Goal: Task Accomplishment & Management: Manage account settings

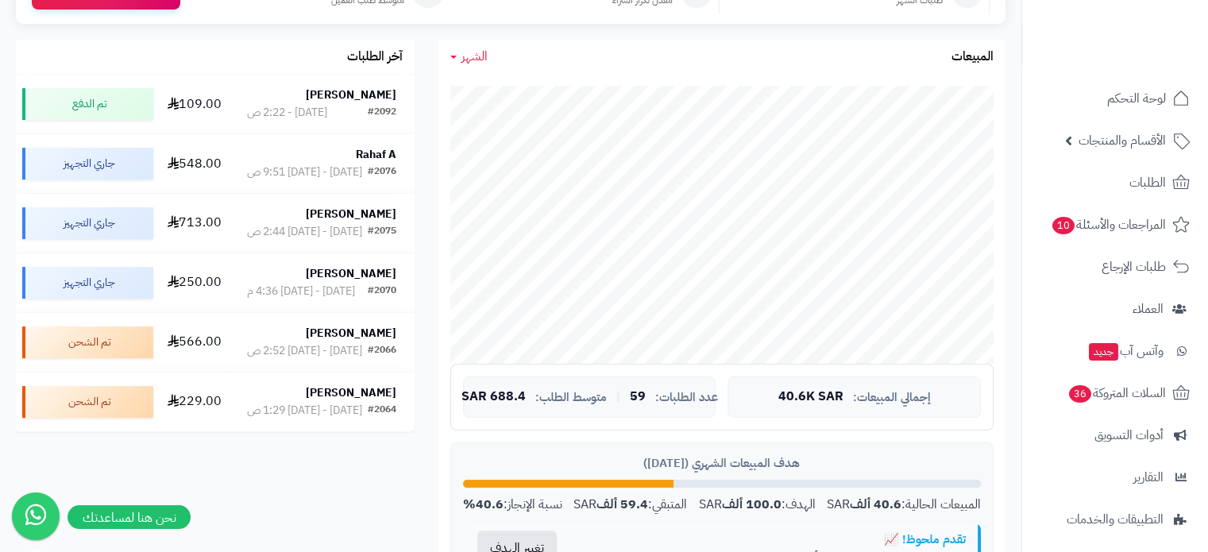
scroll to position [243, 0]
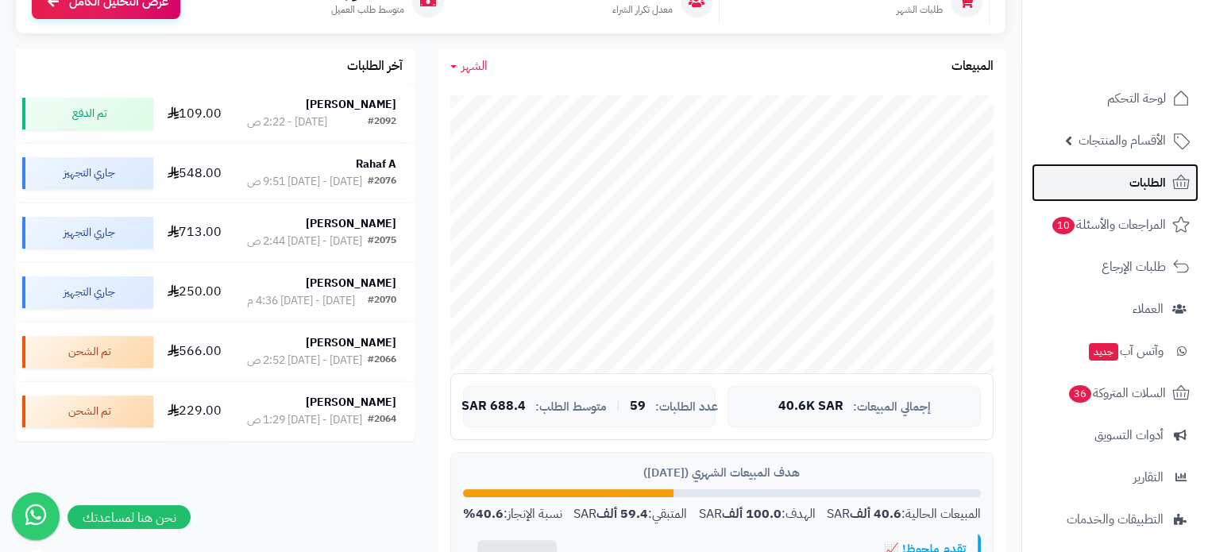
click at [1137, 183] on span "الطلبات" at bounding box center [1147, 183] width 37 height 22
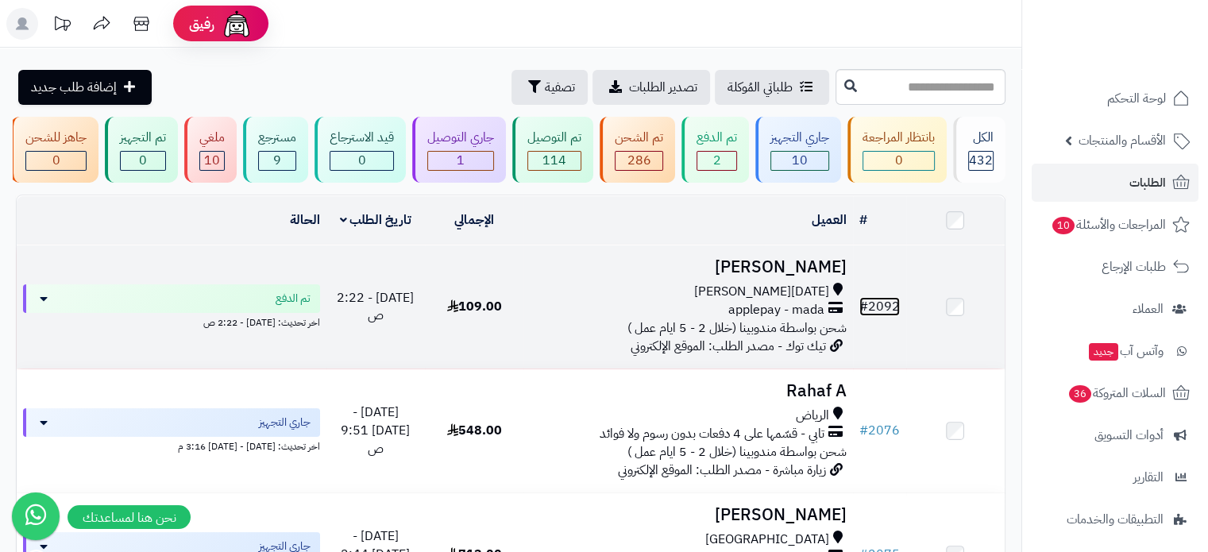
click at [878, 308] on link "# 2092" at bounding box center [879, 306] width 41 height 19
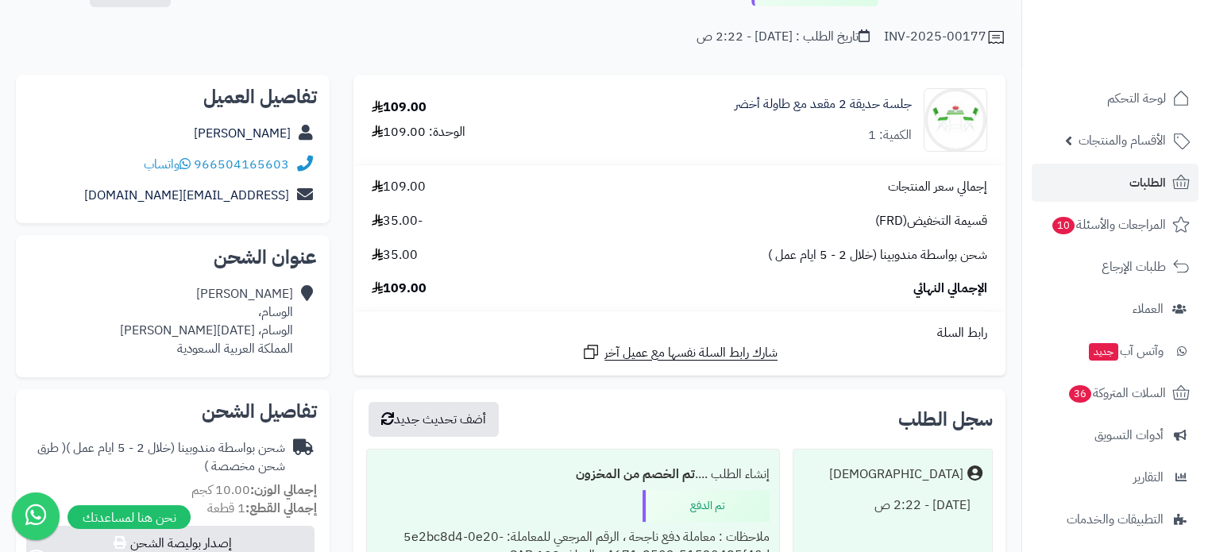
scroll to position [111, 0]
